Goal: Communication & Community: Answer question/provide support

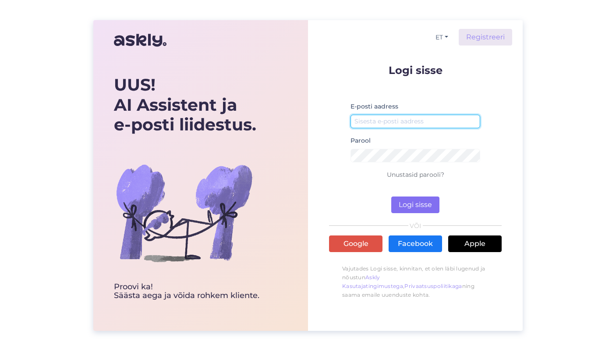
type input "[EMAIL_ADDRESS][DOMAIN_NAME]"
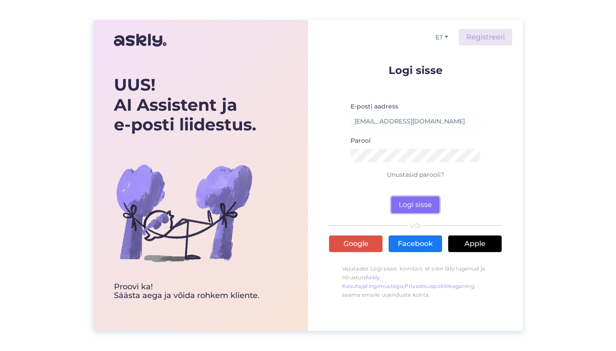
click at [421, 206] on button "Logi sisse" at bounding box center [415, 205] width 48 height 17
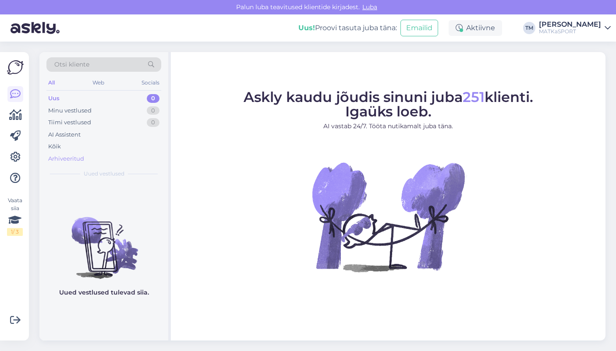
click at [66, 159] on div "Arhiveeritud" at bounding box center [66, 159] width 36 height 9
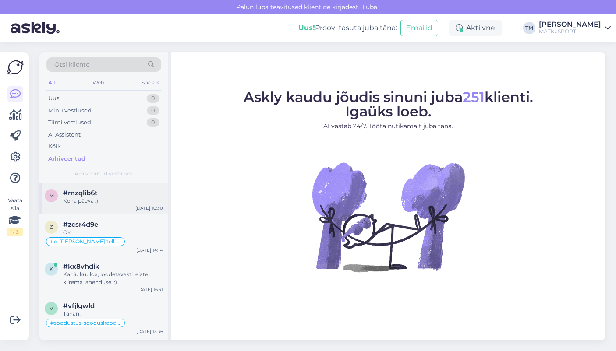
click at [87, 193] on span "#mzqlib6t" at bounding box center [80, 193] width 34 height 8
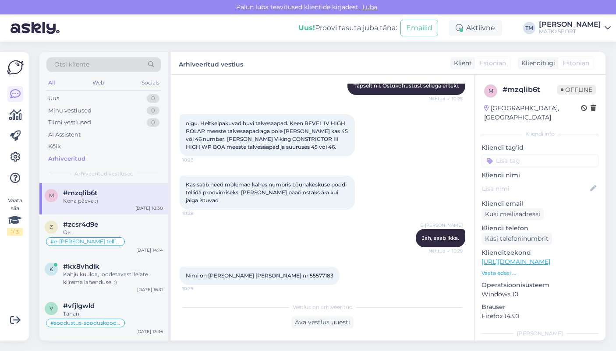
scroll to position [229, 0]
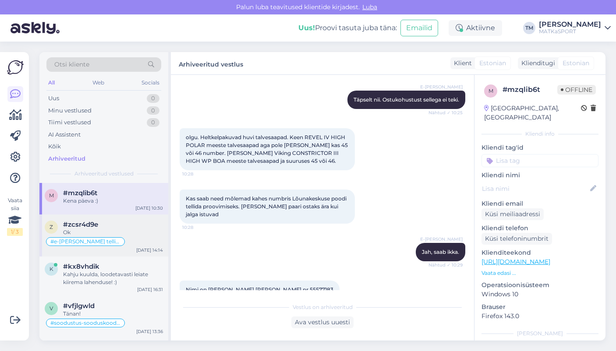
click at [84, 228] on span "#zcsr4d9e" at bounding box center [80, 225] width 35 height 8
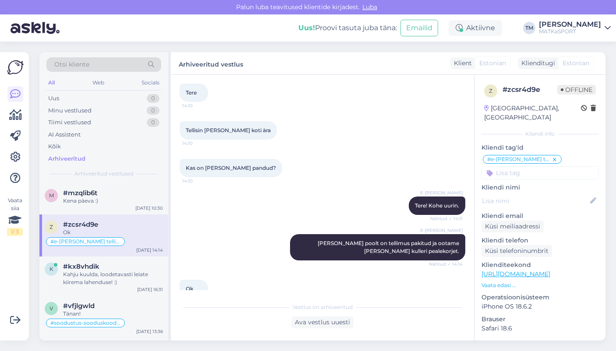
scroll to position [536, 0]
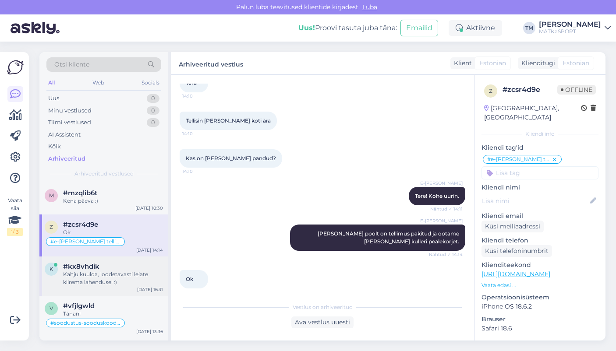
click at [120, 270] on div "#kx8vhdik" at bounding box center [113, 267] width 100 height 8
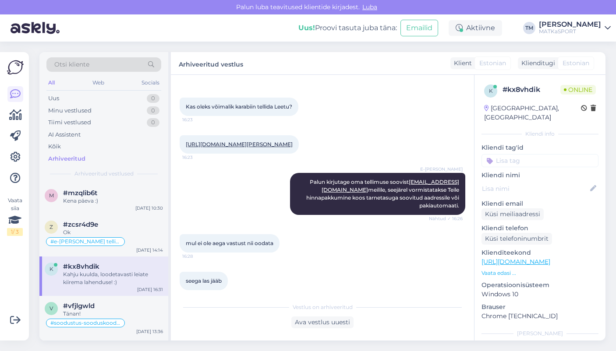
scroll to position [111, 0]
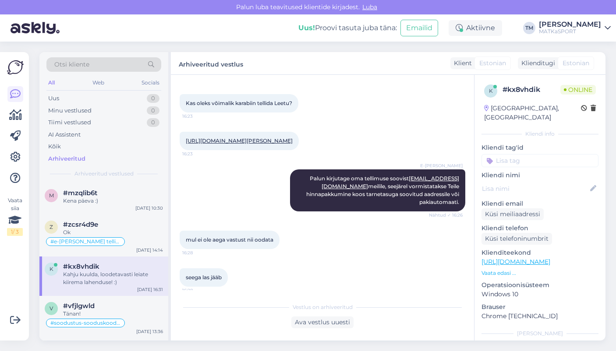
click at [292, 141] on link "[URL][DOMAIN_NAME][PERSON_NAME]" at bounding box center [239, 140] width 107 height 7
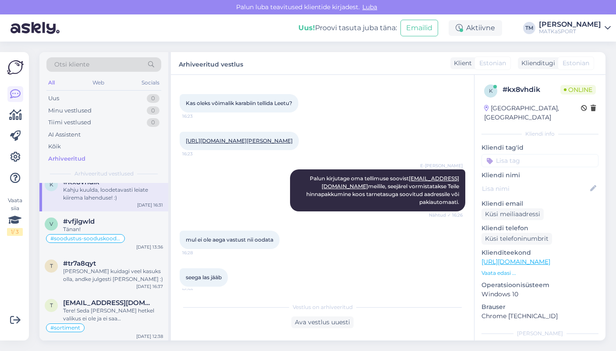
scroll to position [88, 0]
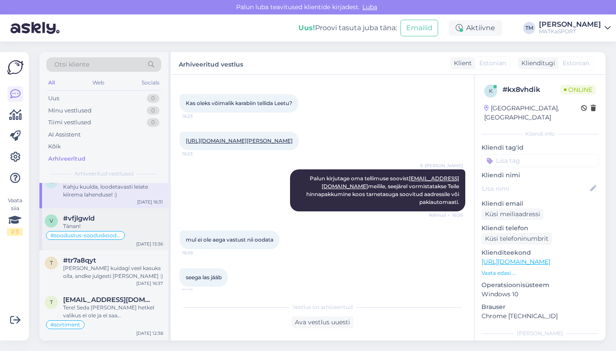
click at [65, 222] on span "#vfjlgwld" at bounding box center [79, 219] width 32 height 8
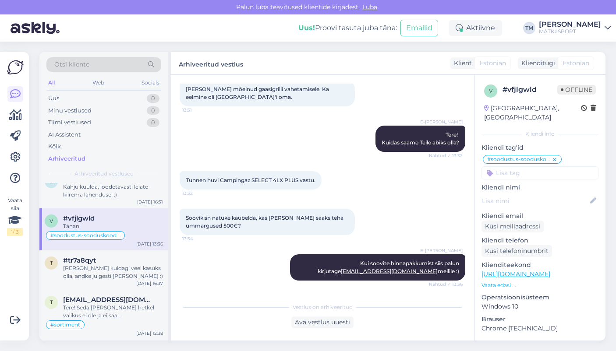
scroll to position [125, 0]
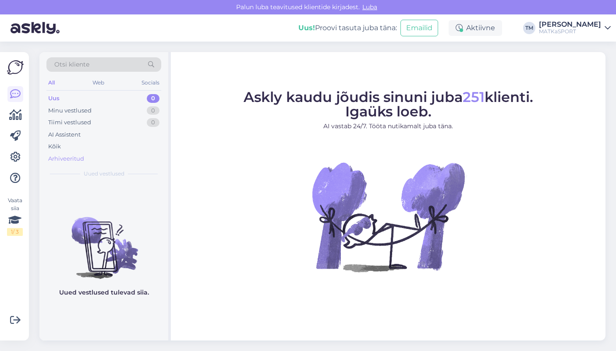
click at [64, 160] on div "Arhiveeritud" at bounding box center [66, 159] width 36 height 9
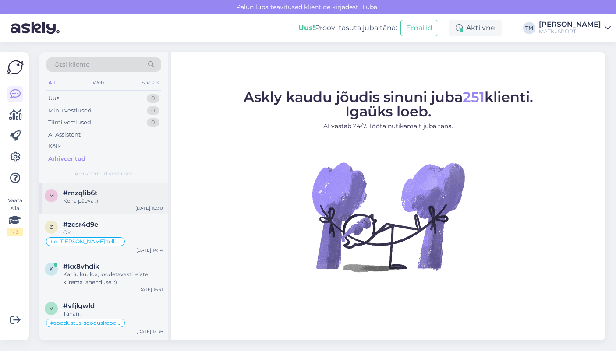
click at [83, 190] on span "#mzqlib6t" at bounding box center [80, 193] width 34 height 8
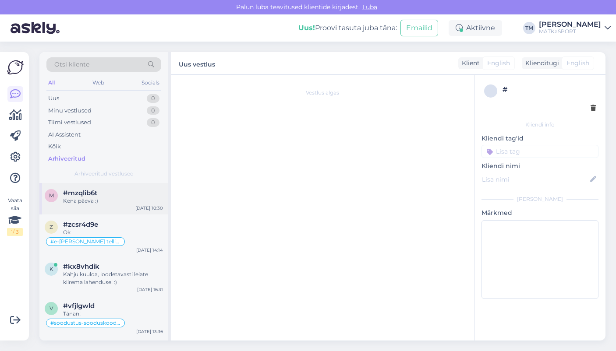
scroll to position [361, 0]
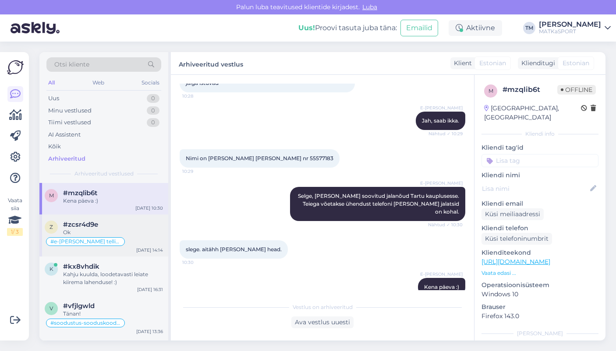
click at [79, 228] on span "#zcsr4d9e" at bounding box center [80, 225] width 35 height 8
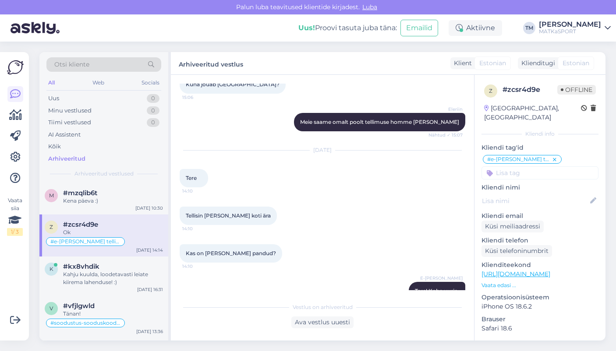
scroll to position [536, 0]
